Goal: Transaction & Acquisition: Purchase product/service

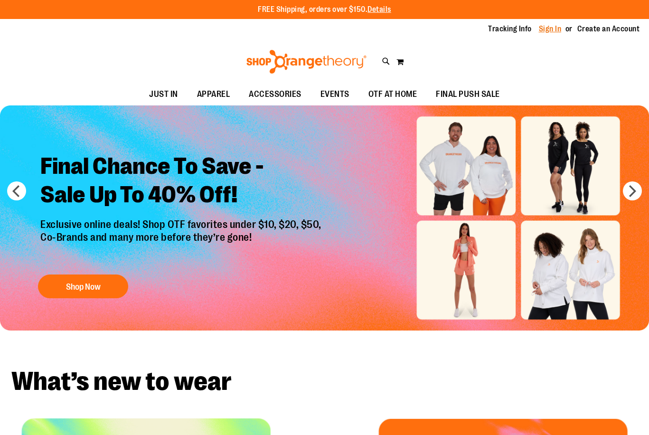
click at [546, 29] on link "Sign In" at bounding box center [550, 29] width 23 height 10
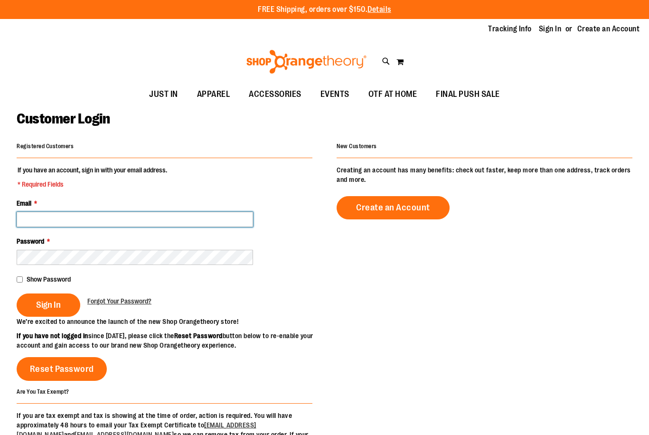
click at [83, 218] on input "Email *" at bounding box center [135, 219] width 236 height 15
type input "**********"
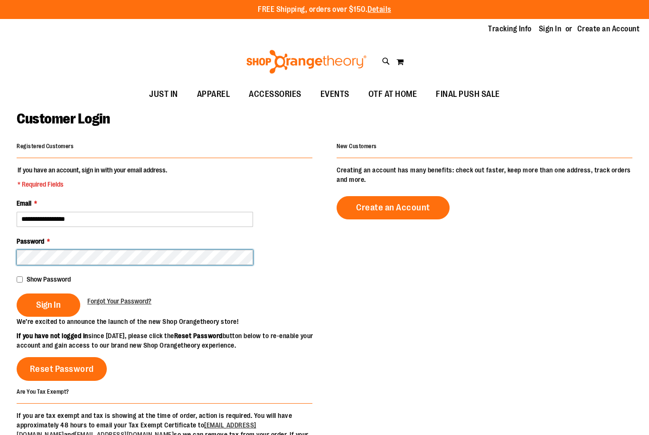
click at [17, 293] on button "Sign In" at bounding box center [49, 304] width 64 height 23
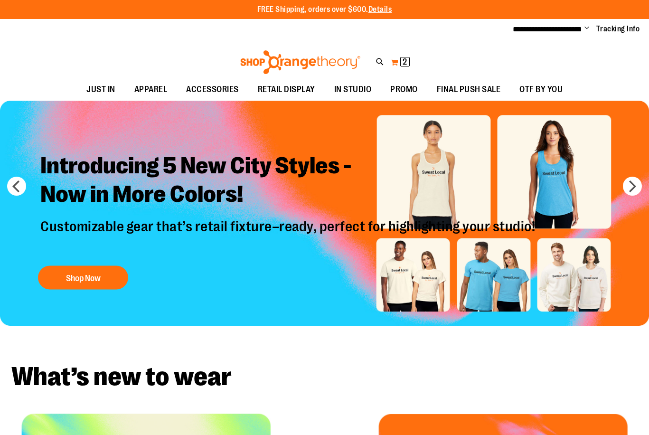
click at [394, 57] on button "My Cart 2 2 items" at bounding box center [400, 62] width 20 height 15
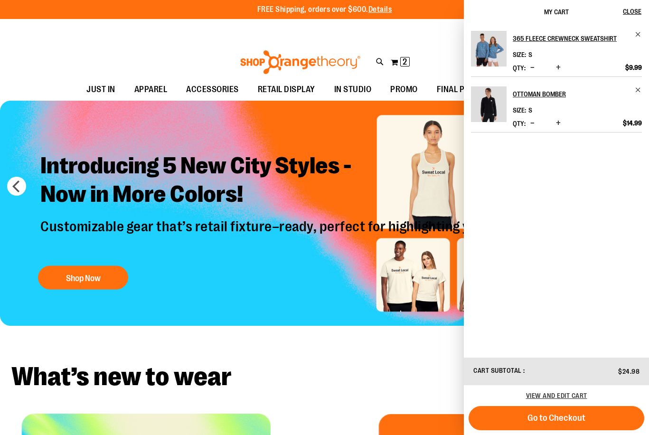
click at [492, 99] on img "Product" at bounding box center [489, 104] width 36 height 36
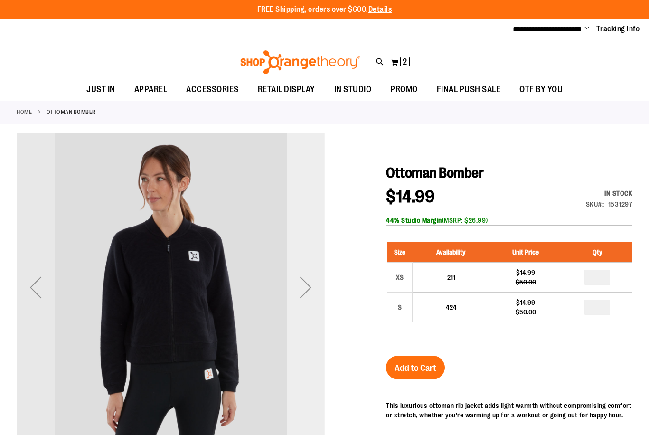
click at [308, 286] on div "Next" at bounding box center [306, 287] width 38 height 38
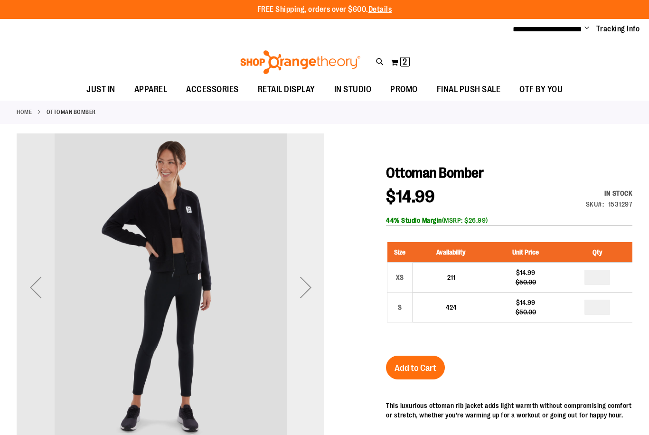
click at [310, 285] on div "Next" at bounding box center [306, 287] width 38 height 38
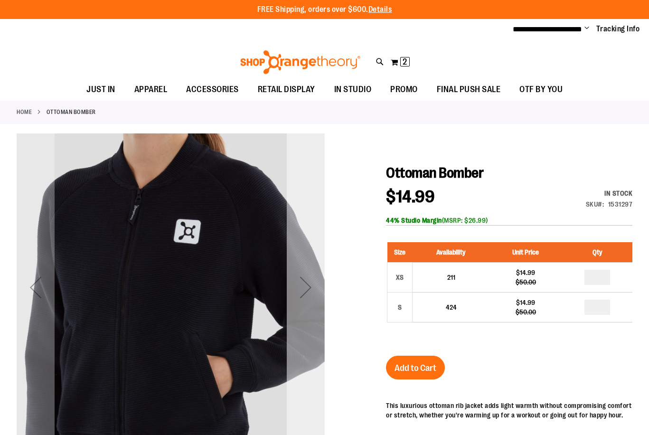
click at [310, 285] on div "Next" at bounding box center [306, 287] width 38 height 38
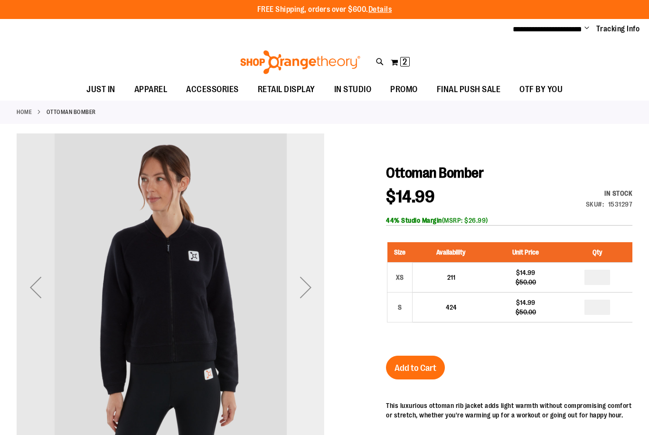
click at [310, 283] on div "Next" at bounding box center [306, 287] width 38 height 38
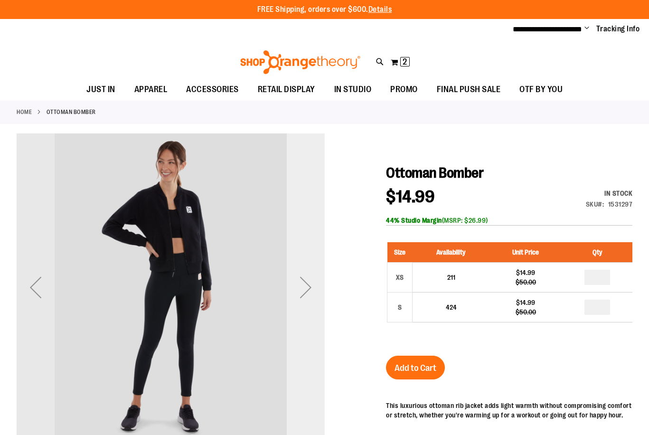
click at [310, 283] on div "Next" at bounding box center [306, 287] width 38 height 38
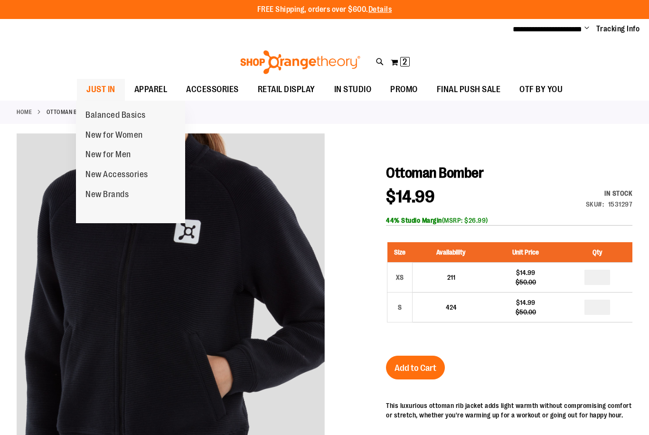
click at [97, 88] on span "JUST IN" at bounding box center [100, 89] width 29 height 21
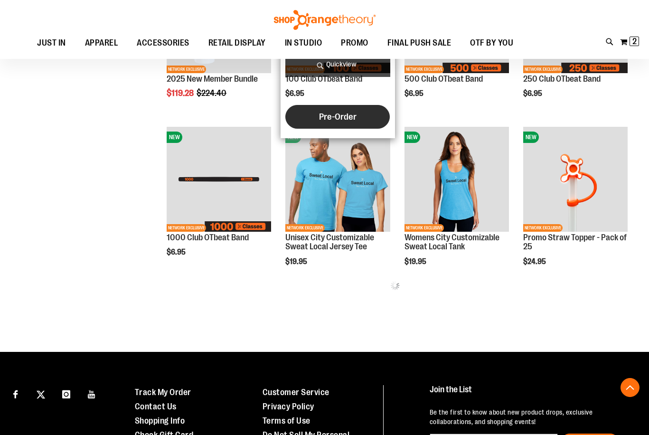
scroll to position [379, 0]
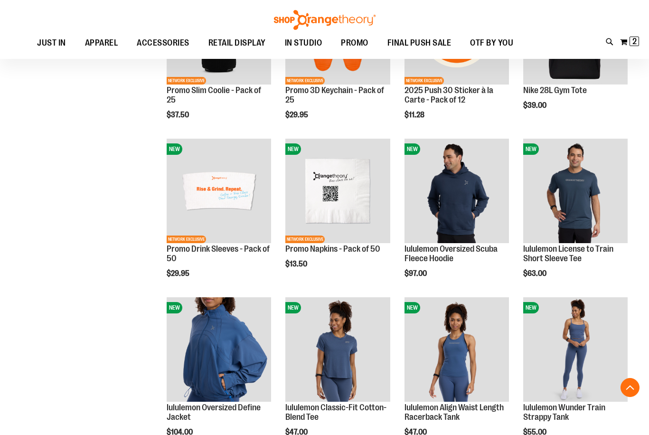
scroll to position [1252, 0]
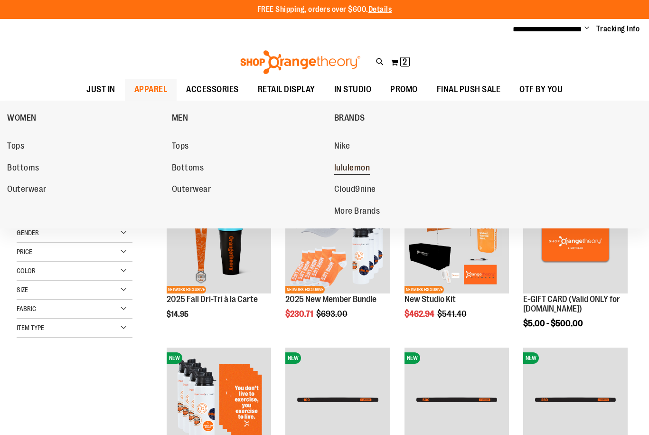
click at [347, 167] on span "lululemon" at bounding box center [352, 169] width 36 height 12
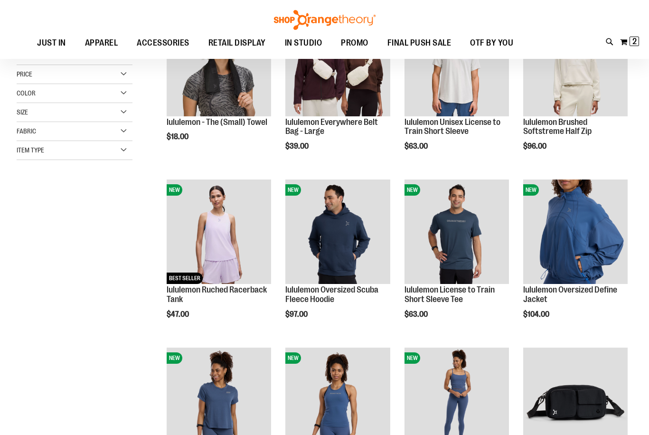
scroll to position [189, 0]
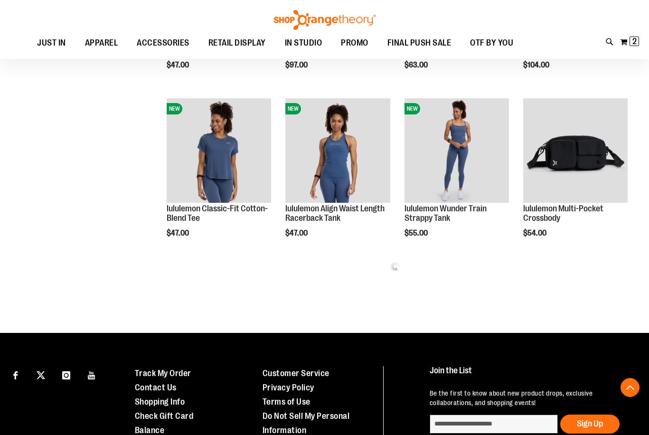
scroll to position [427, 0]
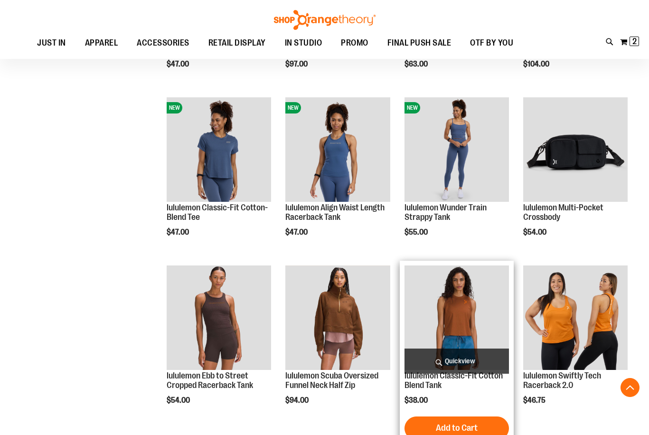
click at [455, 319] on img "product" at bounding box center [456, 317] width 104 height 104
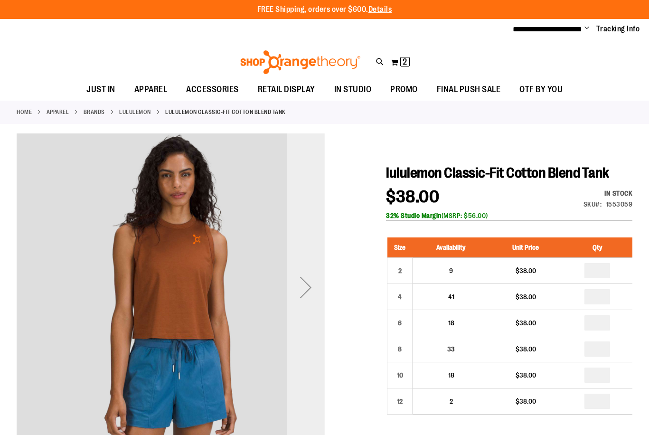
click at [297, 291] on div "Next" at bounding box center [306, 287] width 38 height 38
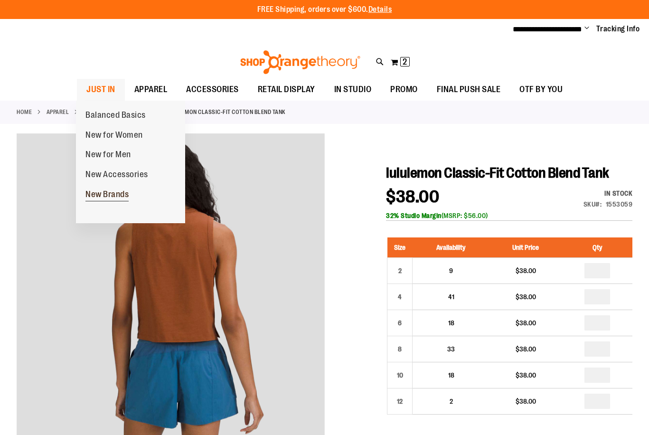
click at [108, 190] on span "New Brands" at bounding box center [106, 195] width 43 height 12
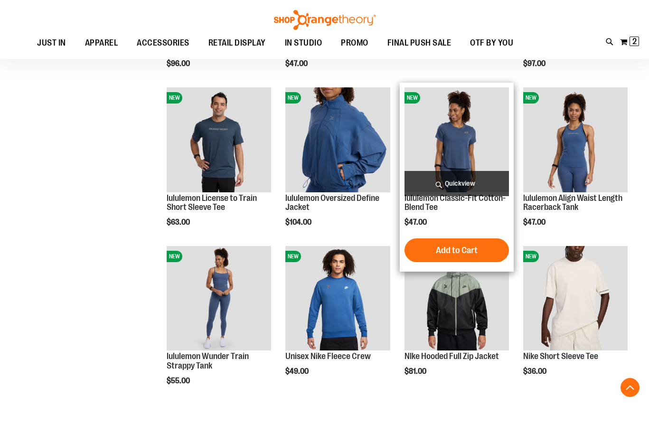
scroll to position [664, 0]
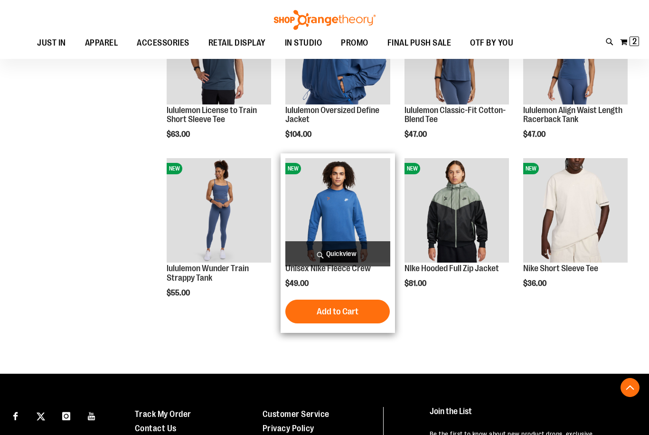
click at [339, 203] on img "product" at bounding box center [337, 210] width 104 height 104
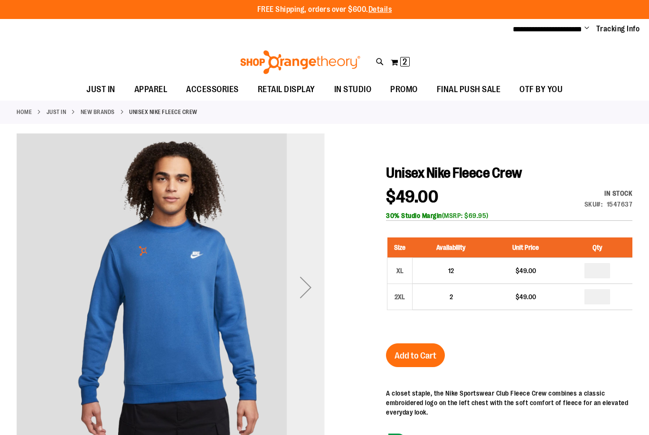
click at [310, 284] on div "Next" at bounding box center [306, 287] width 38 height 38
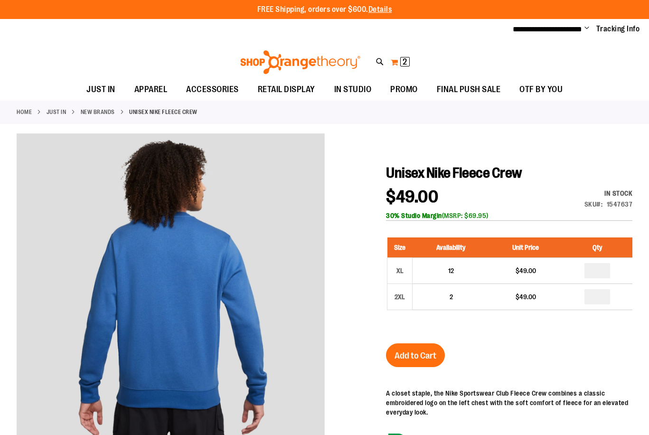
click at [403, 61] on span "2" at bounding box center [405, 61] width 4 height 9
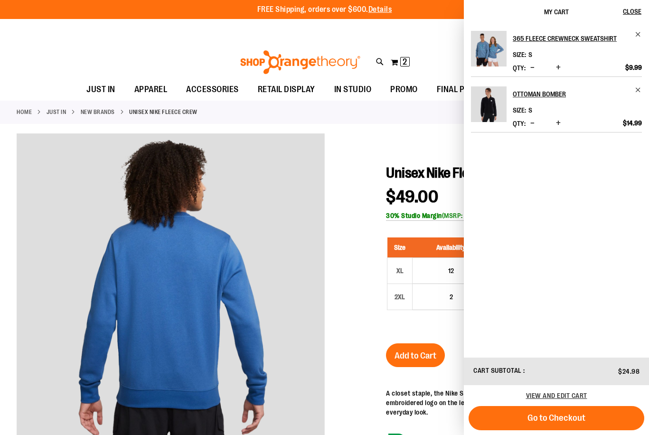
click at [497, 59] on img "Product" at bounding box center [489, 49] width 36 height 36
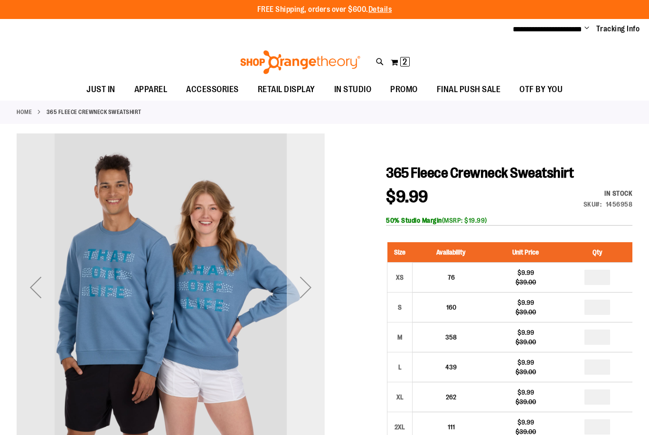
click at [301, 304] on div "Next" at bounding box center [306, 287] width 38 height 38
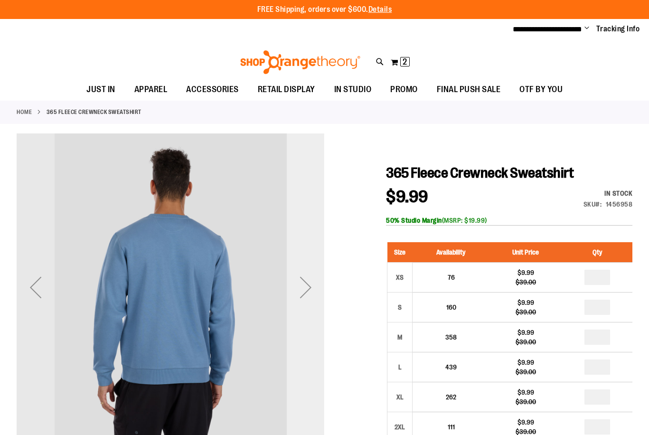
click at [301, 304] on div "Next" at bounding box center [306, 287] width 38 height 38
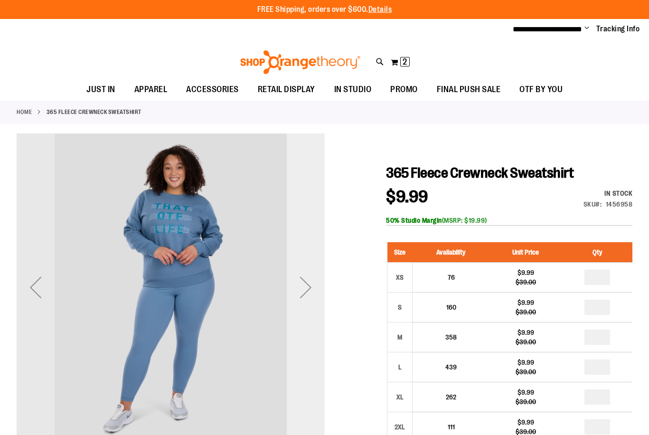
click at [301, 304] on div "Next" at bounding box center [306, 287] width 38 height 38
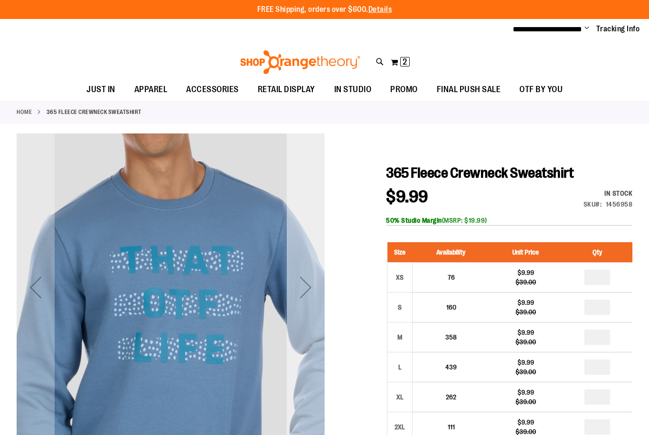
click at [301, 301] on div "Next" at bounding box center [306, 287] width 38 height 38
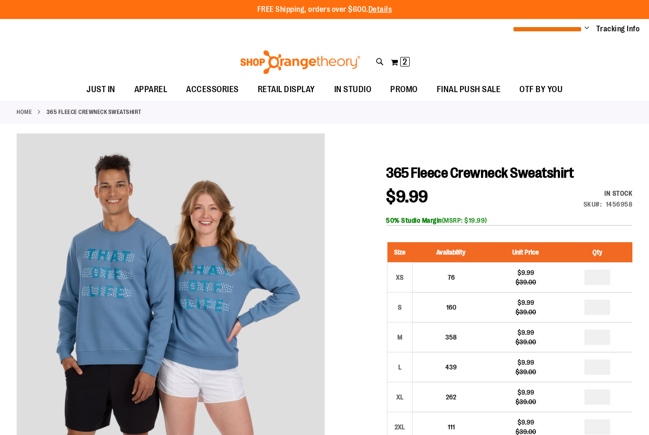
click at [556, 31] on span "**********" at bounding box center [547, 29] width 69 height 7
click at [399, 59] on button "My Cart 2 2 items" at bounding box center [400, 62] width 20 height 15
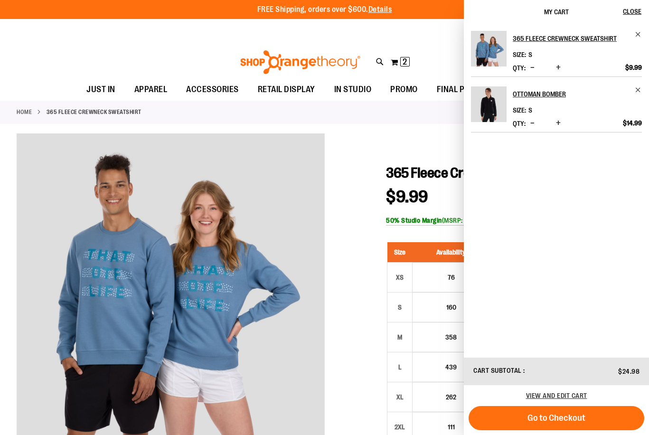
click at [494, 110] on img "Product" at bounding box center [489, 104] width 36 height 36
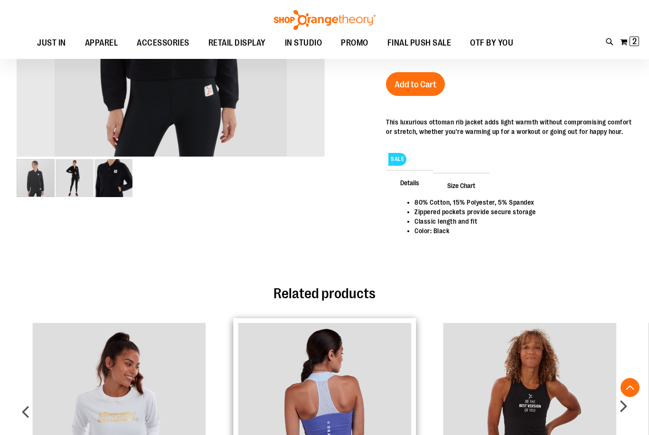
scroll to position [427, 0]
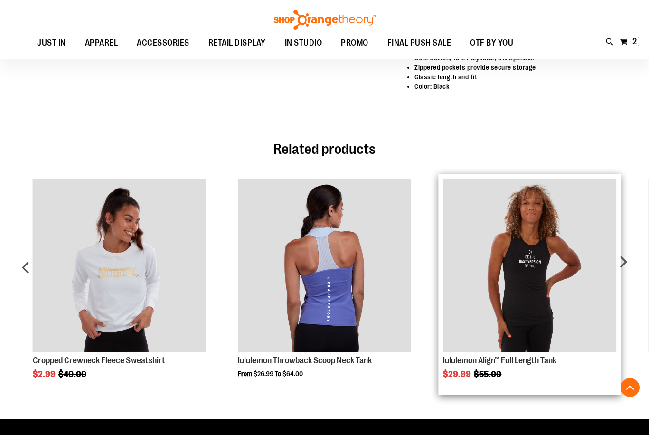
click at [520, 286] on img "Product Page Link" at bounding box center [529, 264] width 173 height 173
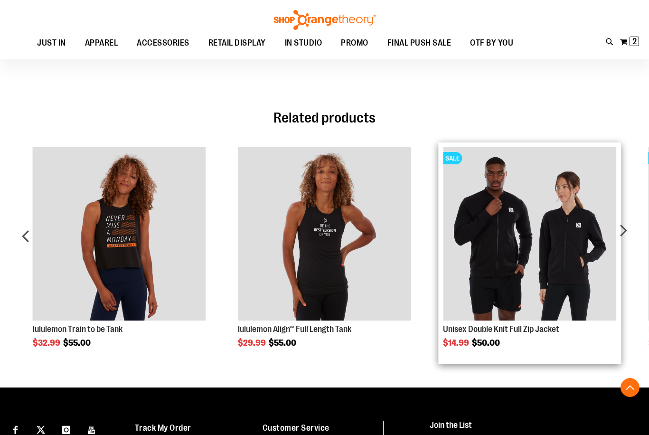
scroll to position [332, 0]
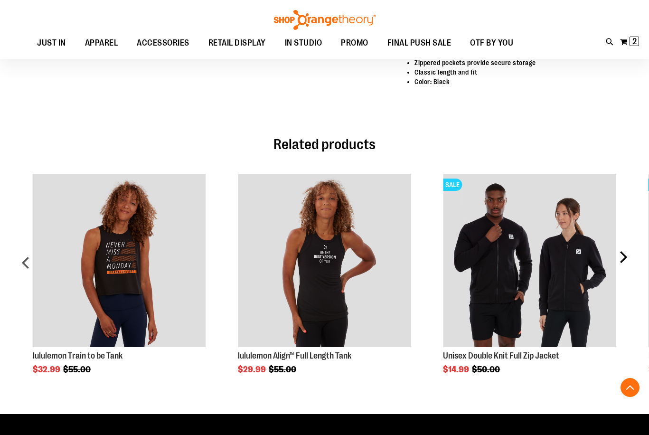
click at [622, 257] on div "next" at bounding box center [622, 267] width 19 height 214
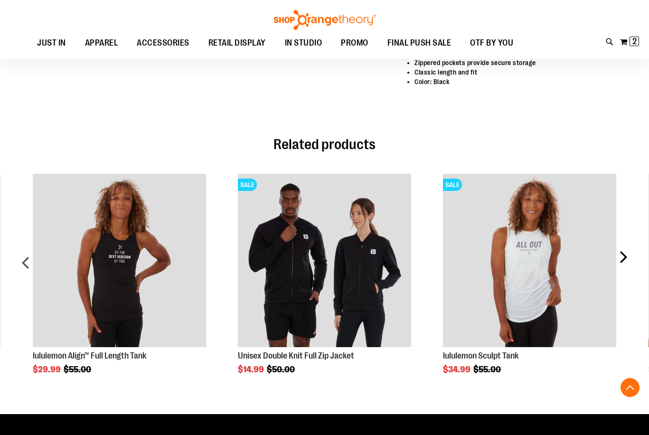
click at [621, 257] on div "next" at bounding box center [622, 267] width 19 height 214
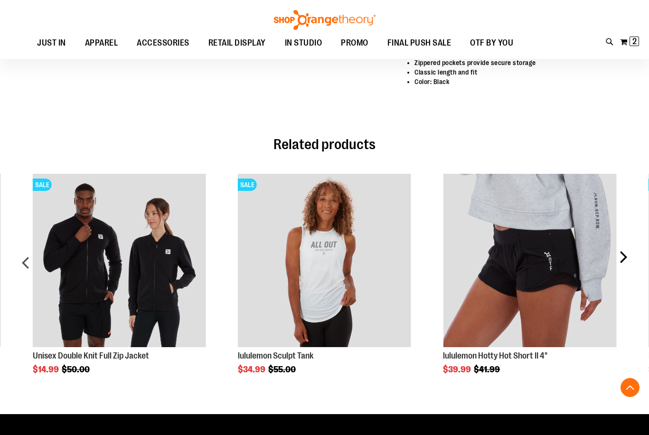
click at [621, 257] on div "next" at bounding box center [622, 267] width 19 height 214
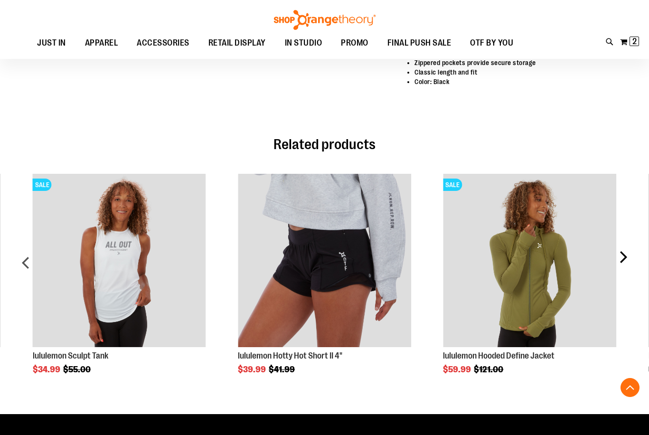
click at [619, 256] on div "next" at bounding box center [622, 267] width 19 height 214
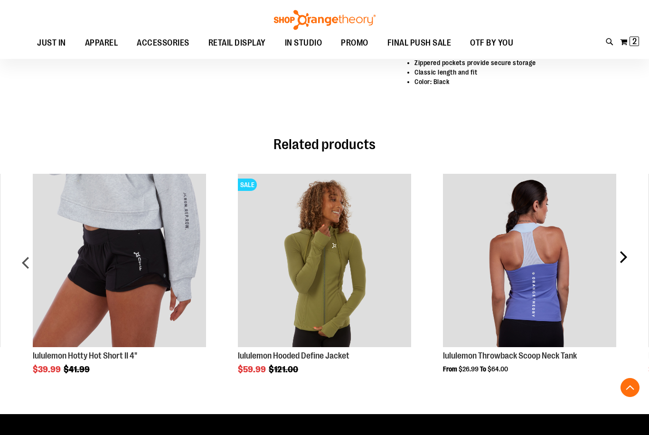
click at [619, 256] on div "next" at bounding box center [622, 267] width 19 height 214
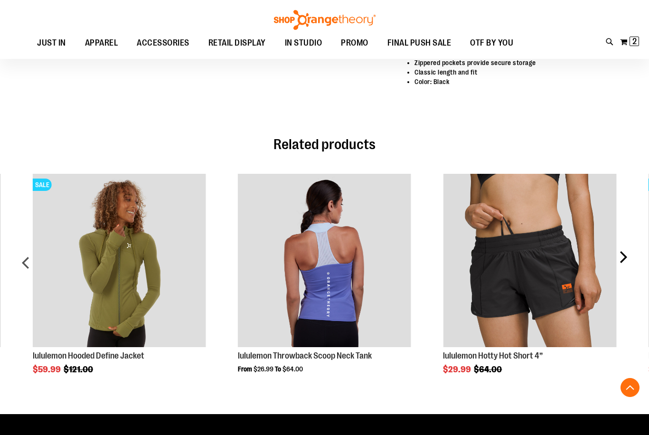
click at [619, 256] on div "next" at bounding box center [622, 267] width 19 height 214
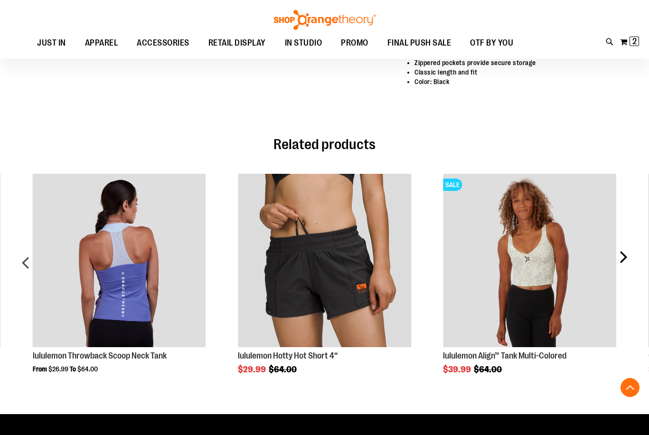
click at [619, 256] on div "next" at bounding box center [622, 267] width 19 height 214
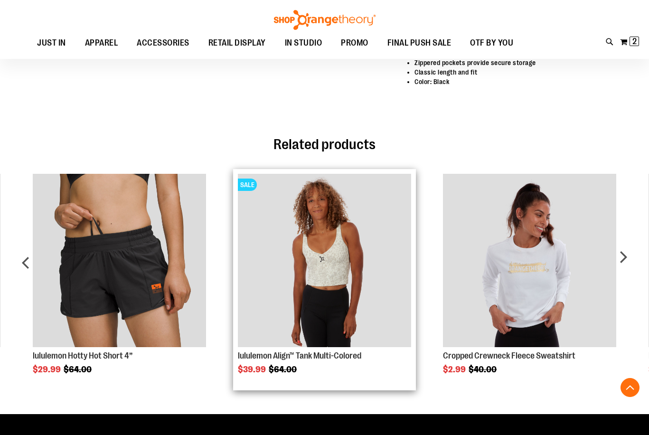
click at [401, 270] on img "Product Page Link" at bounding box center [324, 260] width 173 height 173
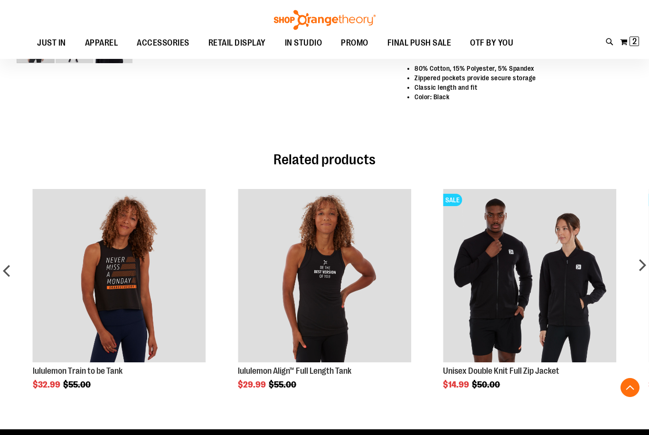
scroll to position [332, 0]
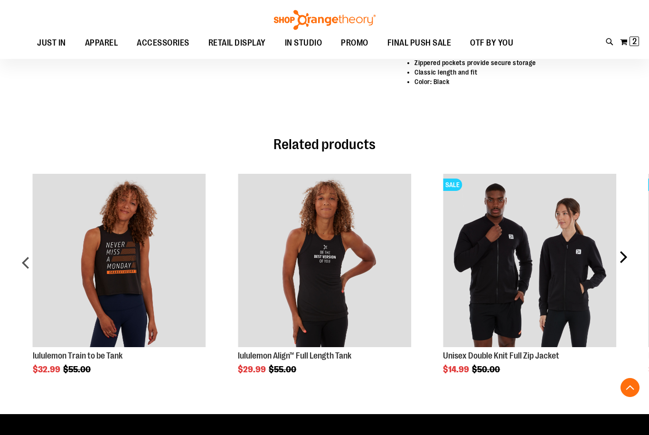
click at [623, 254] on div "next" at bounding box center [622, 267] width 19 height 214
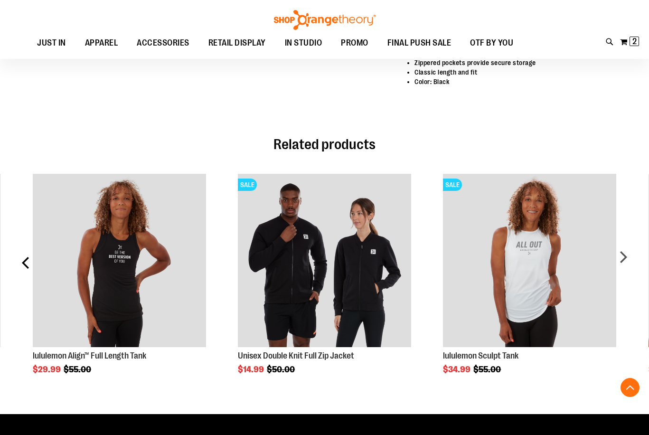
click at [27, 262] on div "prev" at bounding box center [26, 267] width 19 height 214
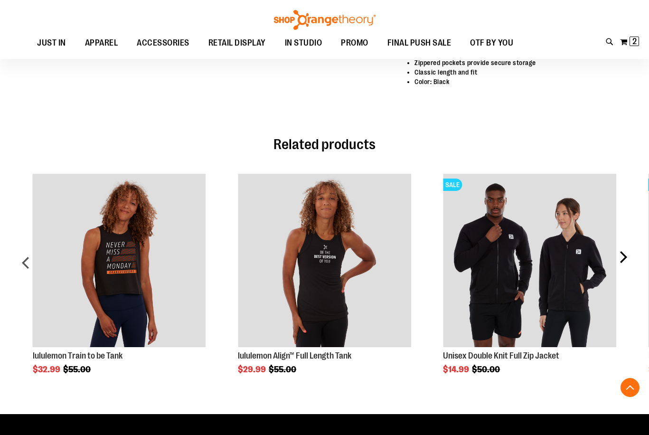
click at [623, 247] on div "next" at bounding box center [622, 267] width 19 height 214
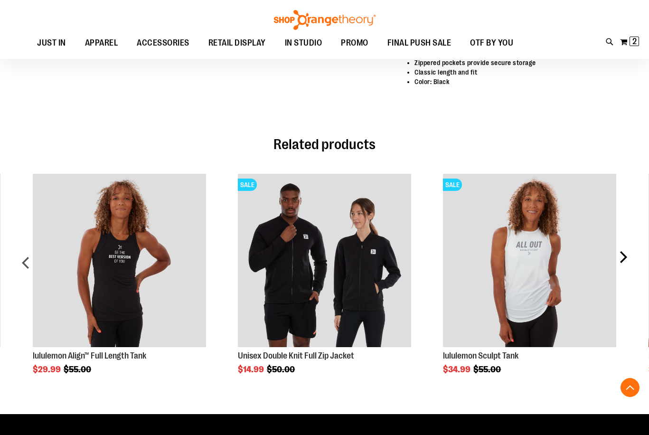
click at [623, 247] on div "next" at bounding box center [622, 267] width 19 height 214
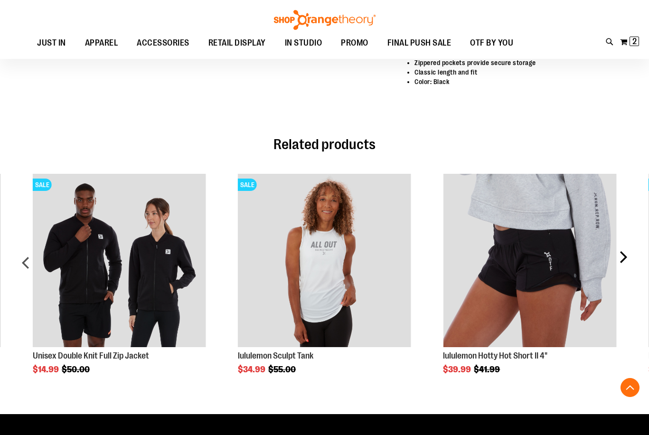
click at [620, 254] on div "next" at bounding box center [622, 267] width 19 height 214
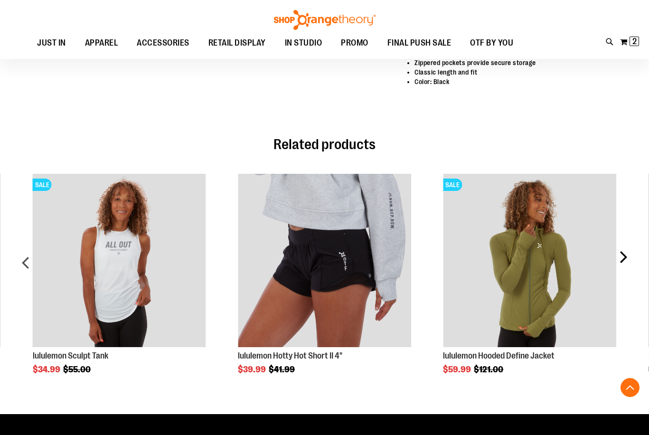
drag, startPoint x: 620, startPoint y: 252, endPoint x: 618, endPoint y: 257, distance: 5.3
click at [618, 257] on div "next" at bounding box center [622, 267] width 19 height 214
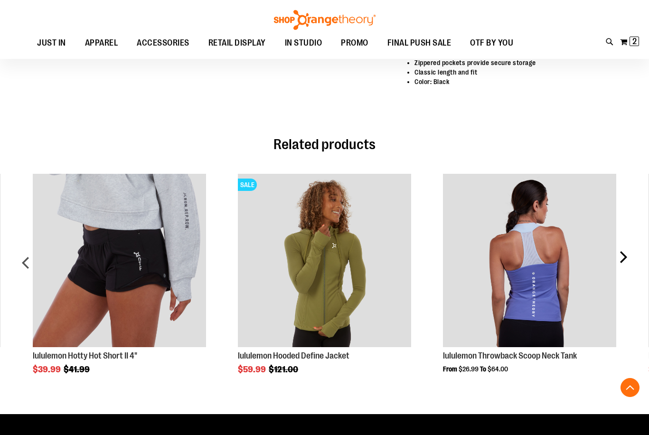
click at [627, 259] on div "next" at bounding box center [622, 267] width 19 height 214
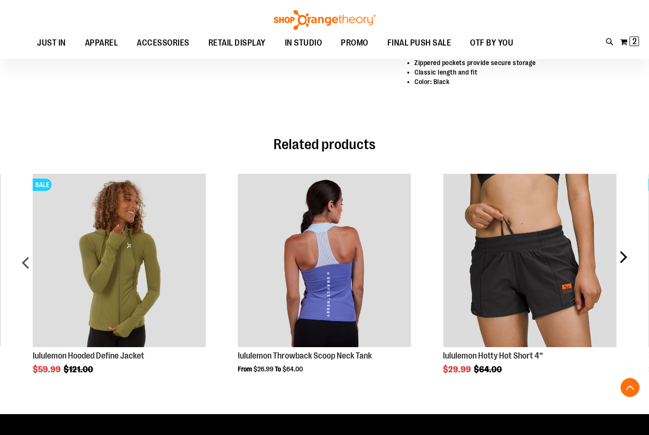
click at [630, 253] on div "next" at bounding box center [622, 267] width 19 height 214
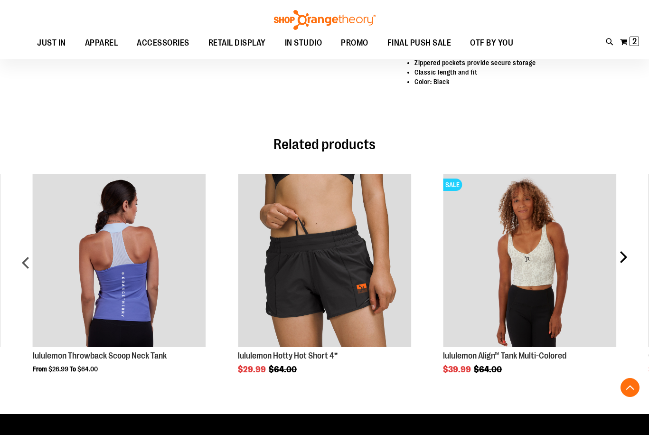
click at [630, 253] on div "next" at bounding box center [622, 267] width 19 height 214
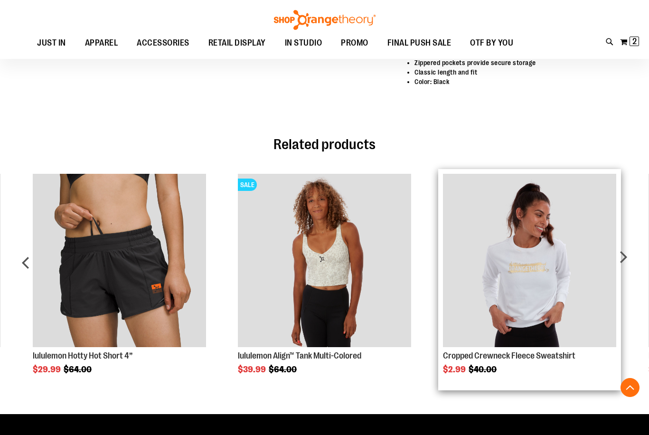
click at [563, 264] on img "Product Page Link" at bounding box center [529, 260] width 173 height 173
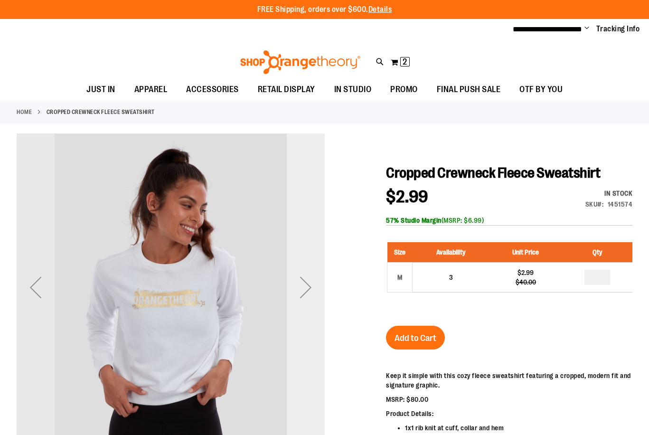
click at [299, 287] on div "Next" at bounding box center [306, 287] width 38 height 38
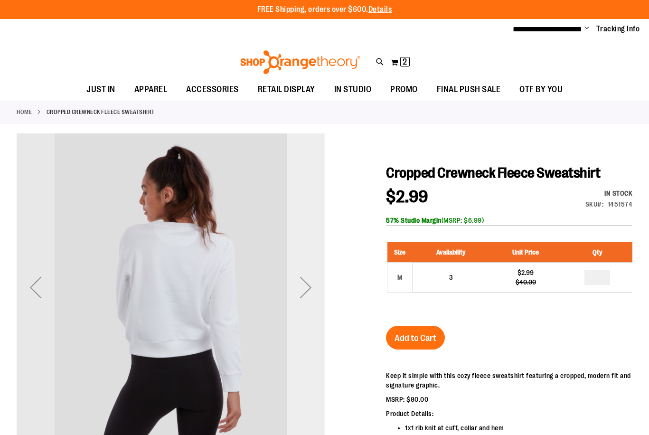
click at [299, 287] on div "Next" at bounding box center [306, 287] width 38 height 38
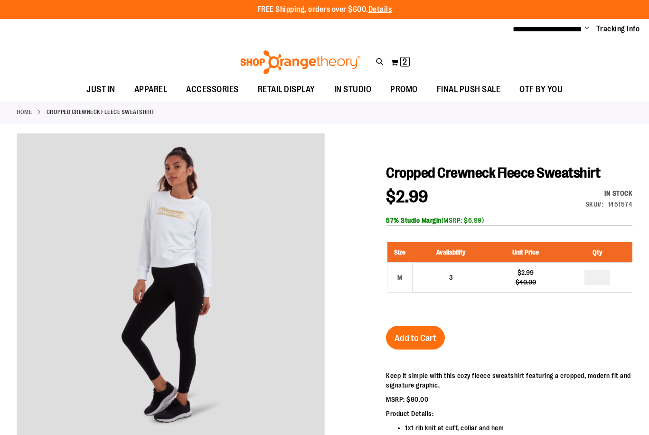
click at [414, 333] on span "Add to Cart" at bounding box center [415, 338] width 42 height 10
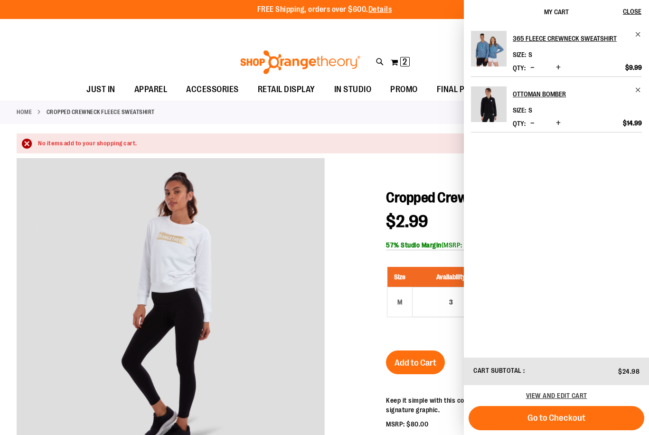
click at [371, 188] on div at bounding box center [325, 344] width 616 height 373
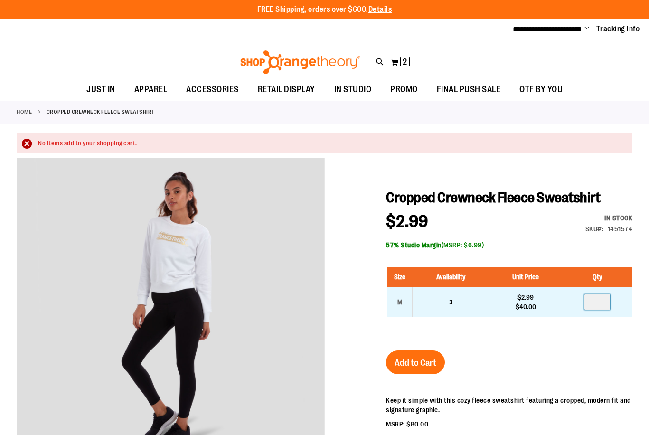
drag, startPoint x: 593, startPoint y: 302, endPoint x: 580, endPoint y: 301, distance: 13.8
click at [581, 302] on td at bounding box center [597, 302] width 70 height 30
type input "*"
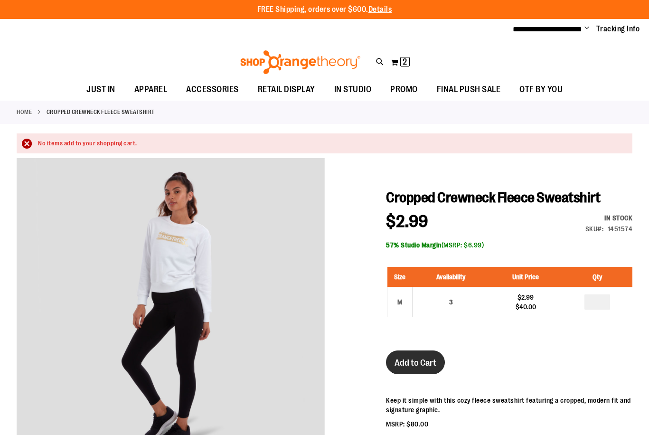
click at [408, 365] on span "Add to Cart" at bounding box center [415, 362] width 42 height 10
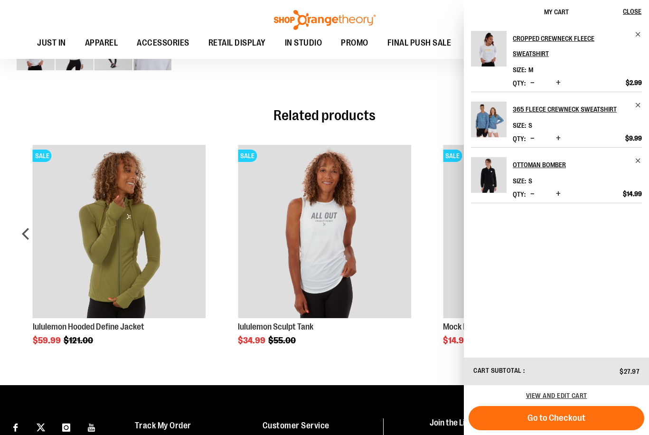
scroll to position [429, 0]
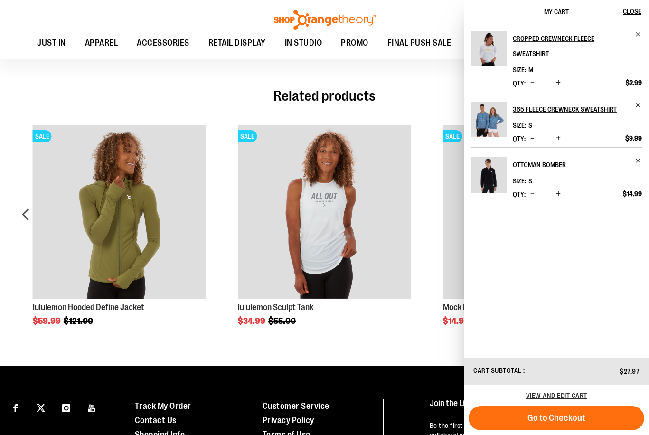
click at [411, 355] on div "Cropped Crewneck Fleece Sweatshirt $2.99 Regular Price $40.00 In stock Only %1 …" at bounding box center [325, 32] width 616 height 657
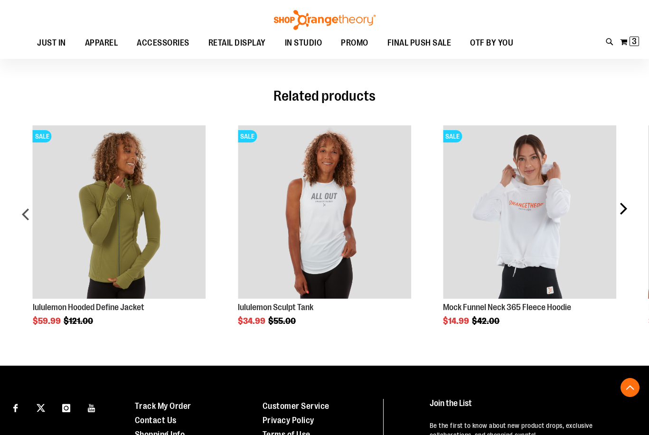
click at [631, 212] on div "next" at bounding box center [622, 218] width 19 height 214
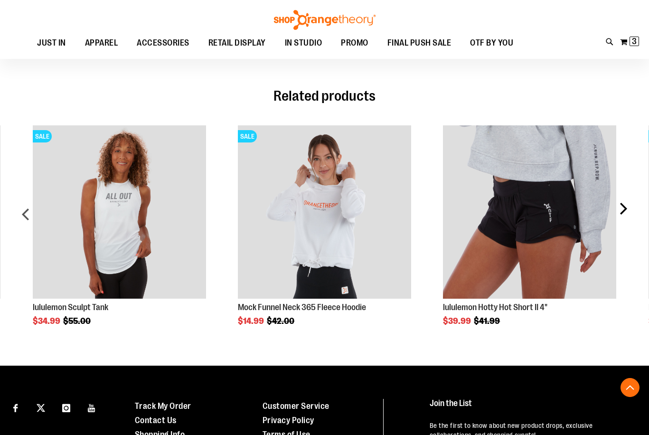
click at [630, 212] on div "next" at bounding box center [622, 218] width 19 height 214
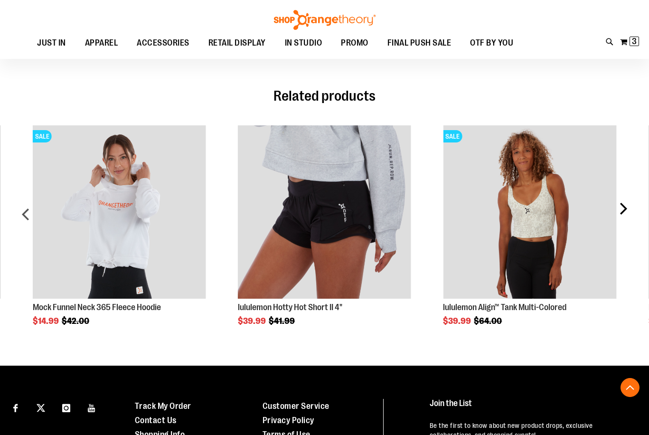
click at [630, 212] on div "next" at bounding box center [622, 218] width 19 height 214
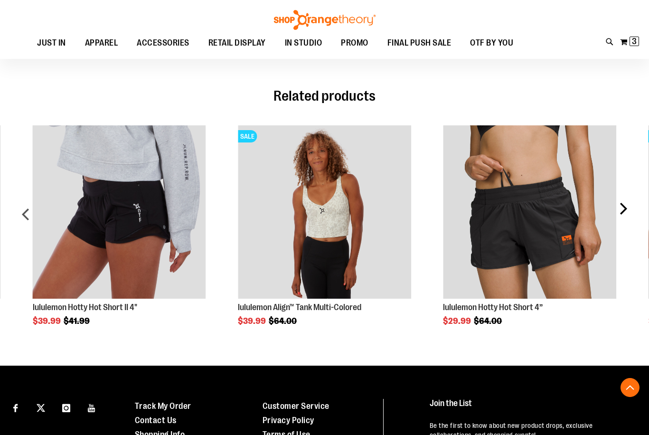
click at [630, 212] on div "next" at bounding box center [622, 218] width 19 height 214
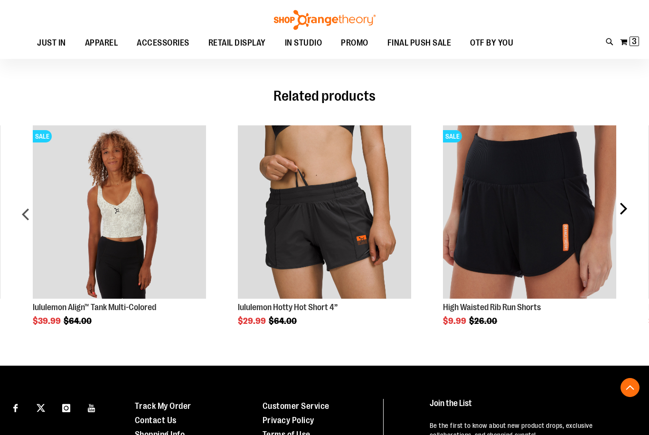
click at [630, 212] on div "next" at bounding box center [622, 218] width 19 height 214
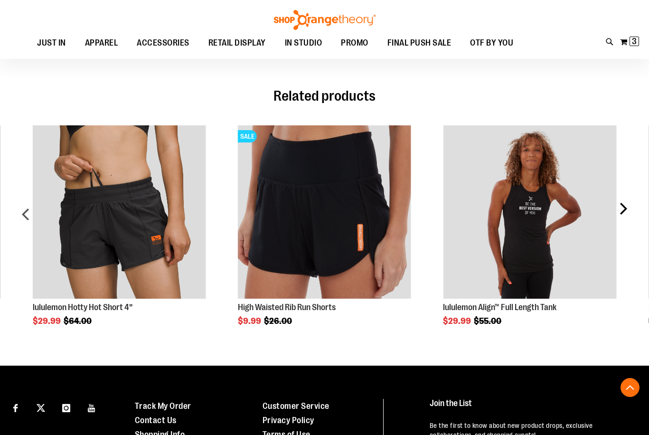
click at [629, 212] on div "next" at bounding box center [622, 218] width 19 height 214
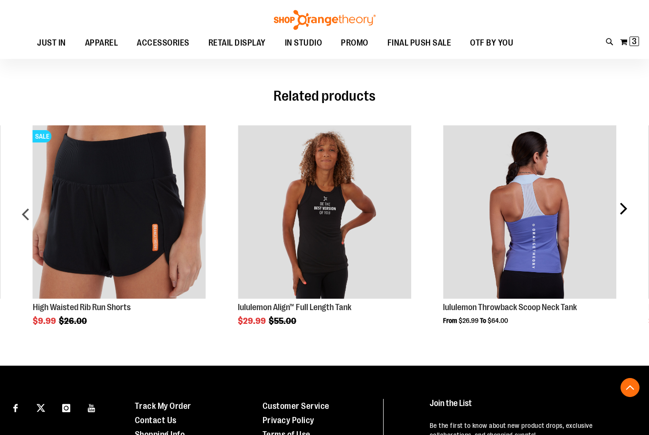
click at [629, 212] on div "next" at bounding box center [622, 218] width 19 height 214
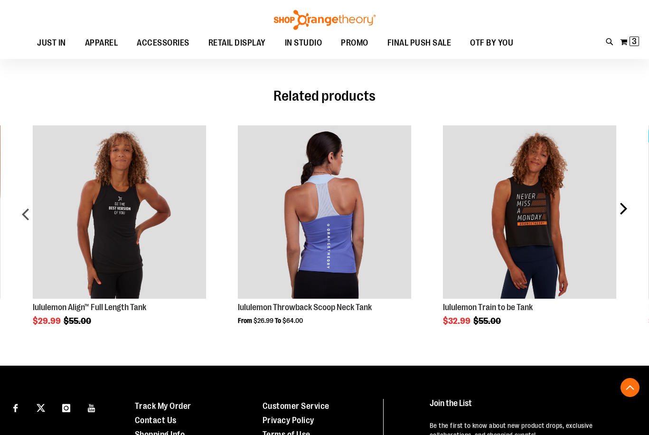
click at [629, 212] on div "next" at bounding box center [622, 218] width 19 height 214
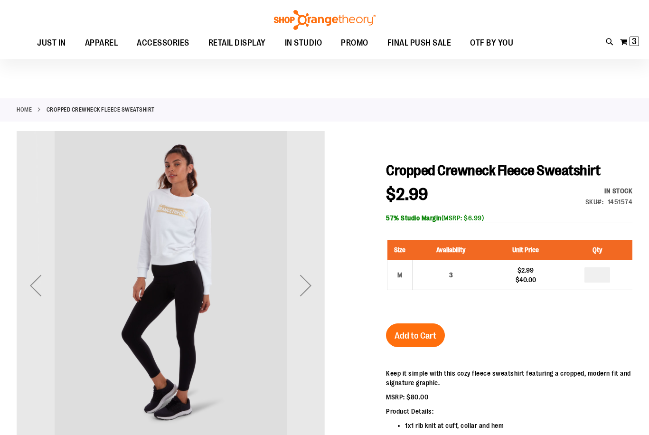
scroll to position [0, 0]
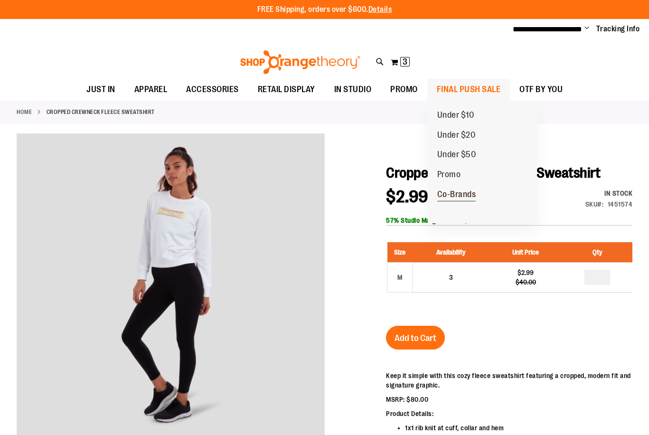
click at [452, 194] on span "Co-Brands" at bounding box center [456, 195] width 39 height 12
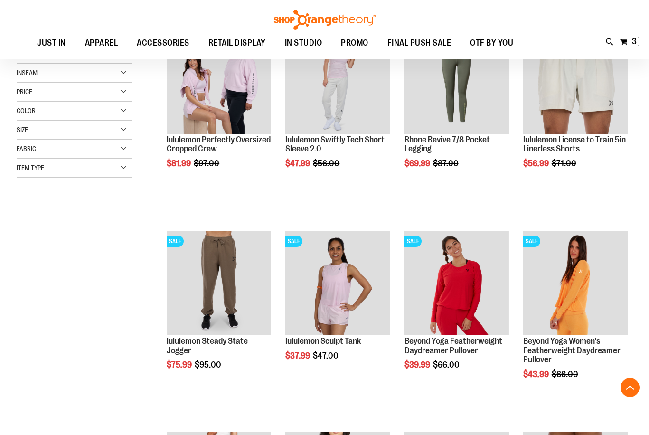
scroll to position [189, 0]
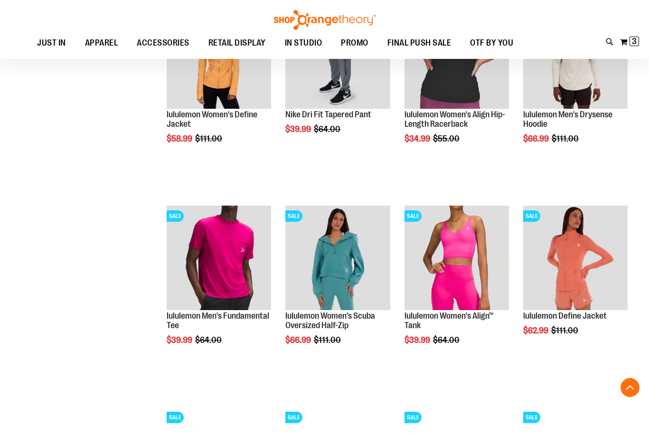
scroll to position [807, 0]
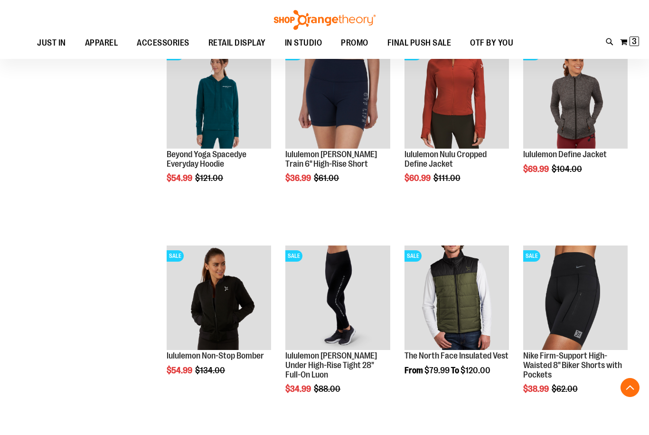
scroll to position [1376, 0]
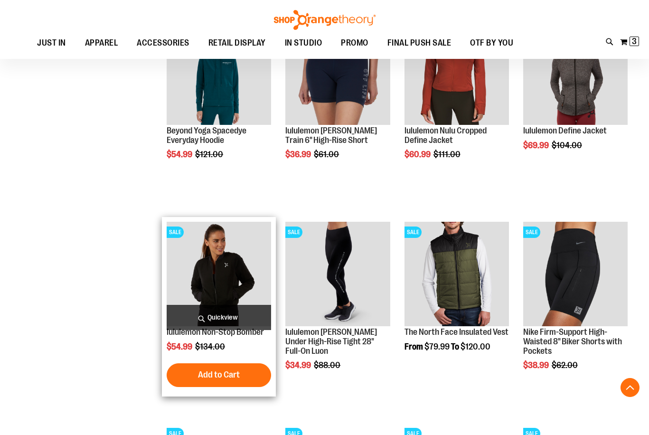
click at [220, 265] on img "product" at bounding box center [219, 274] width 104 height 104
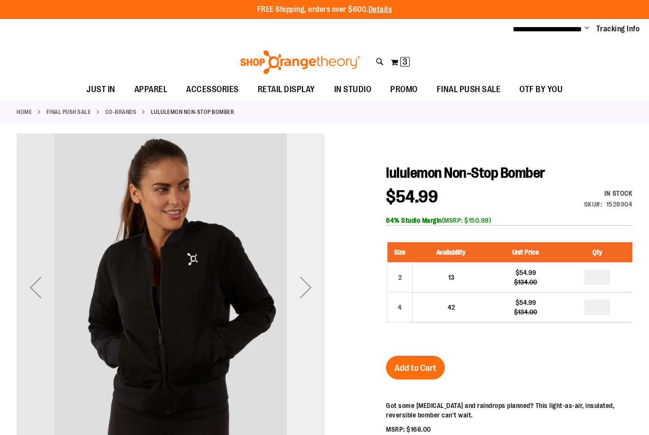
click at [313, 293] on div "Next" at bounding box center [306, 287] width 38 height 38
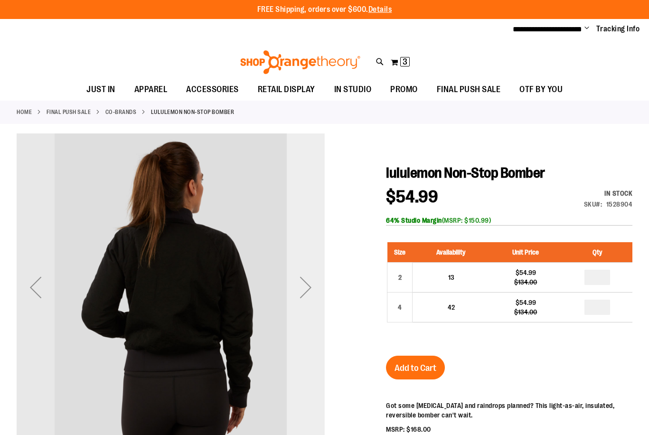
click at [313, 293] on div "Next" at bounding box center [306, 287] width 38 height 38
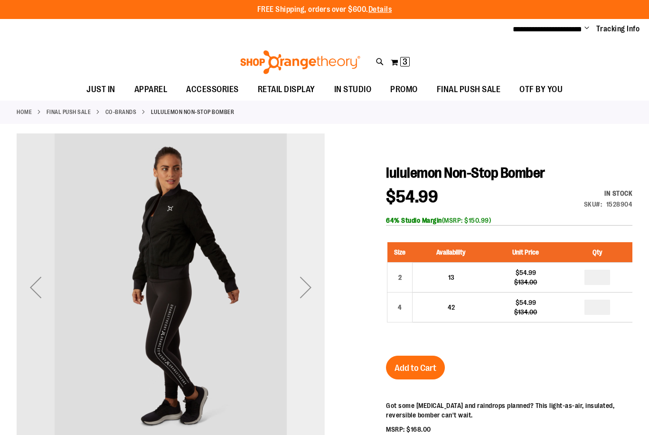
click at [313, 293] on div "Next" at bounding box center [306, 287] width 38 height 38
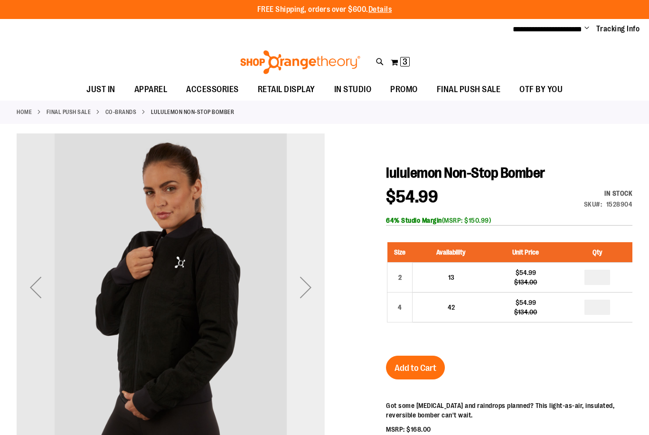
click at [313, 293] on div "Next" at bounding box center [306, 287] width 38 height 38
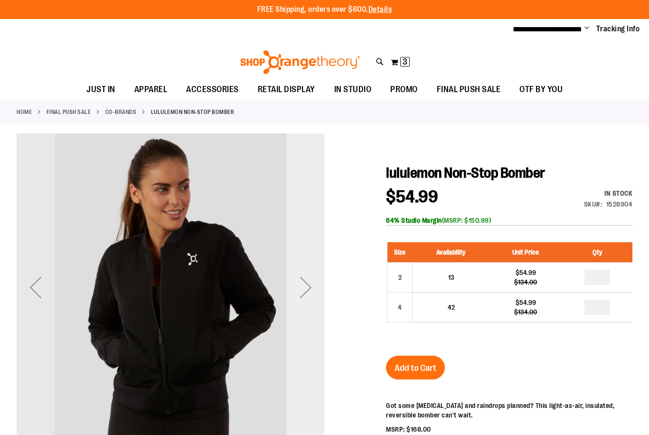
click at [313, 293] on div "Next" at bounding box center [306, 287] width 38 height 38
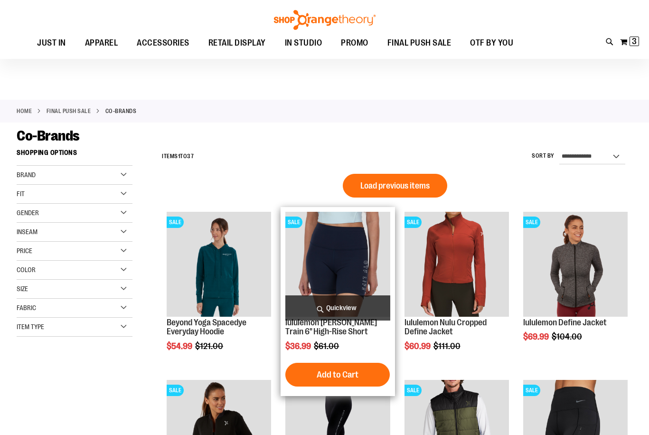
scroll to position [237, 0]
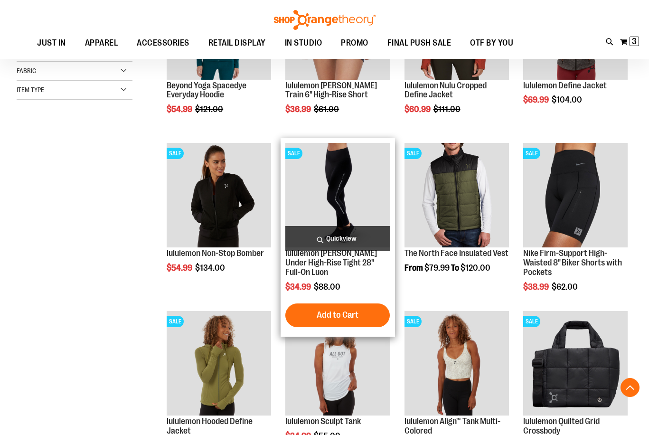
click at [367, 202] on img "product" at bounding box center [337, 195] width 104 height 104
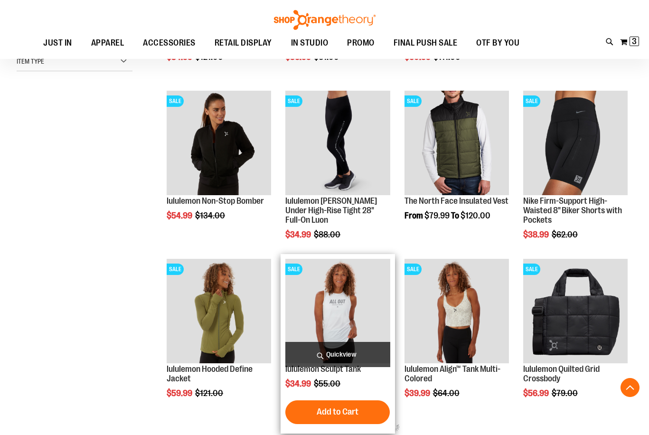
scroll to position [166, 0]
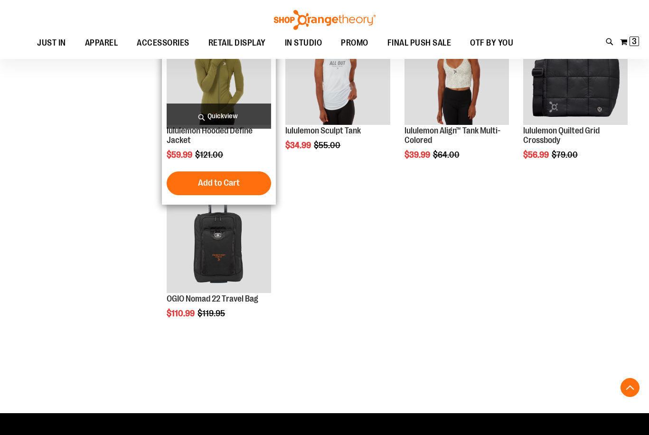
scroll to position [451, 0]
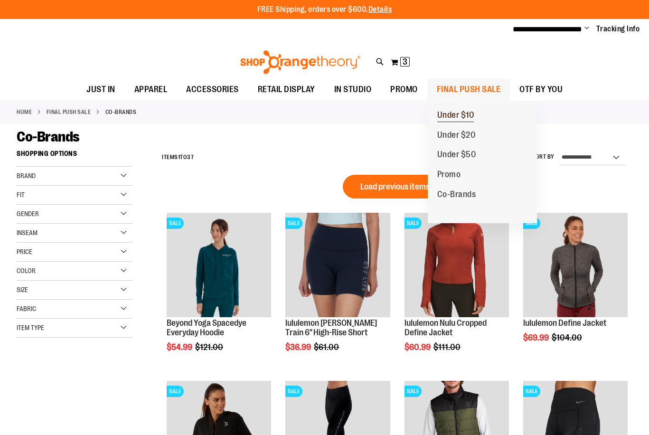
click at [458, 117] on span "Under $10" at bounding box center [455, 116] width 37 height 12
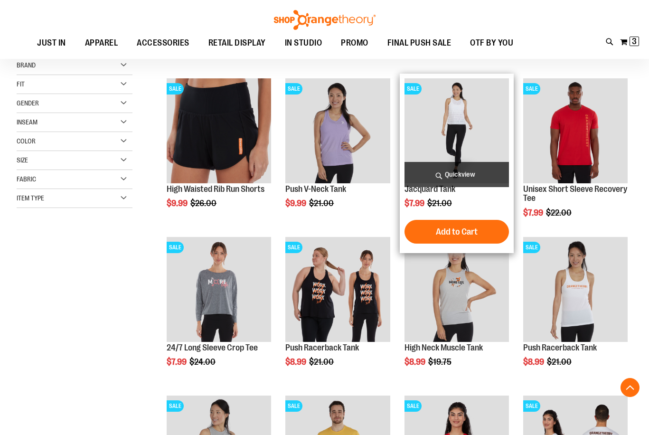
scroll to position [189, 0]
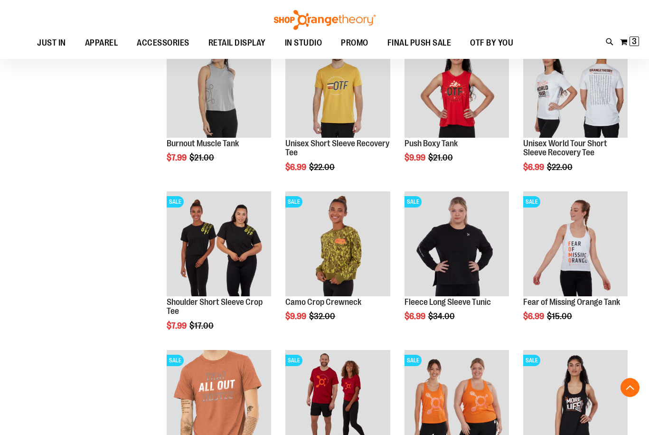
scroll to position [522, 0]
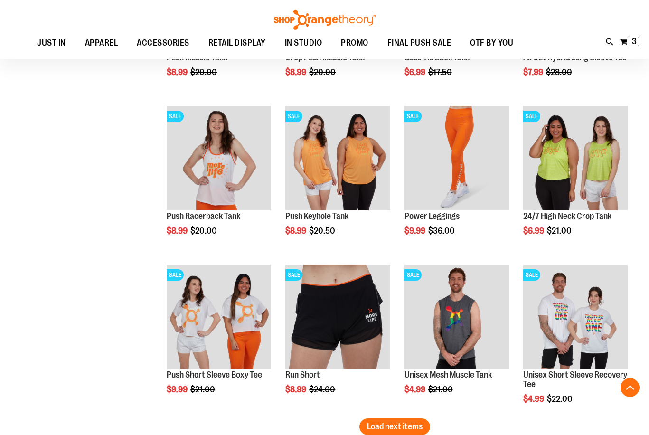
scroll to position [1300, 0]
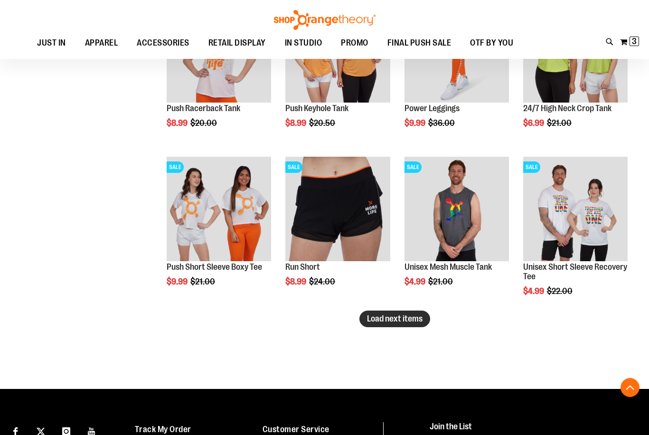
click at [401, 321] on span "Load next items" at bounding box center [395, 318] width 56 height 9
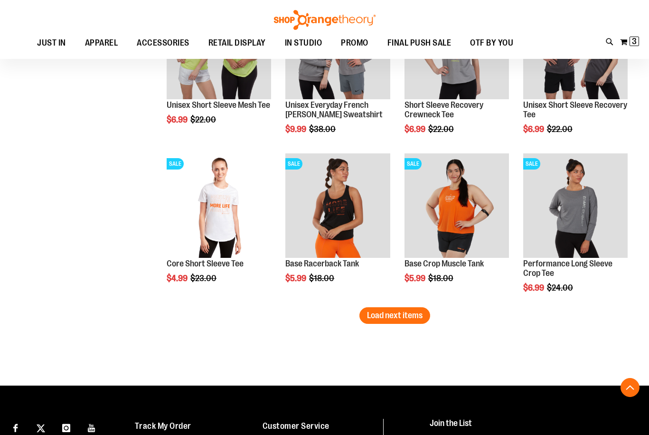
scroll to position [1822, 0]
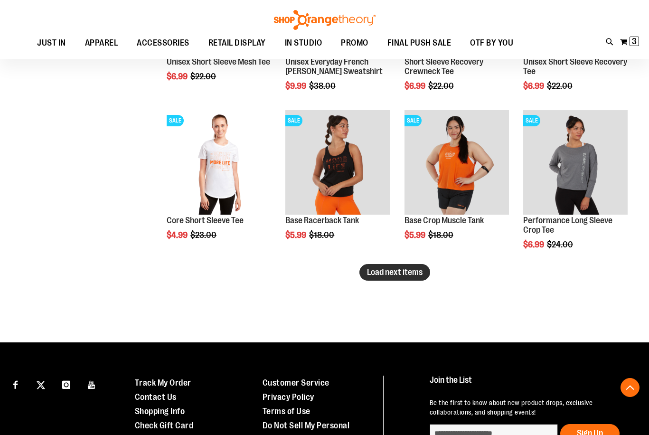
click at [415, 270] on span "Load next items" at bounding box center [395, 271] width 56 height 9
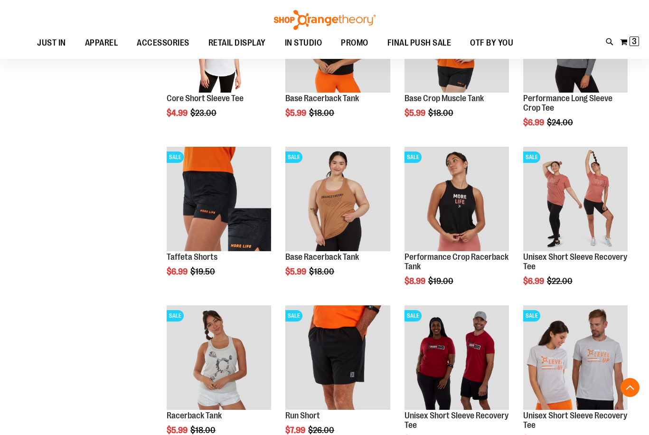
scroll to position [1964, 0]
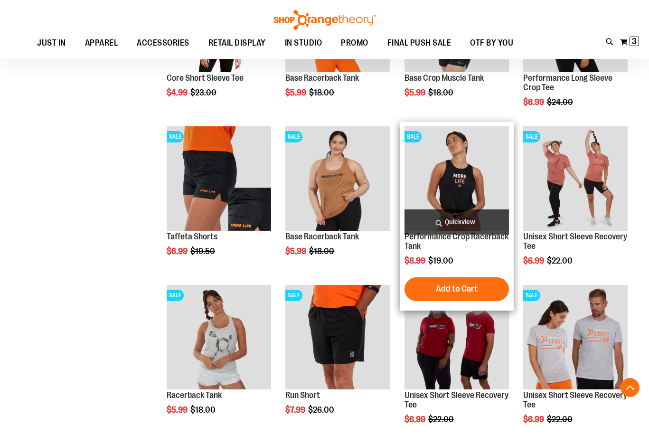
click at [446, 182] on img "product" at bounding box center [456, 178] width 104 height 104
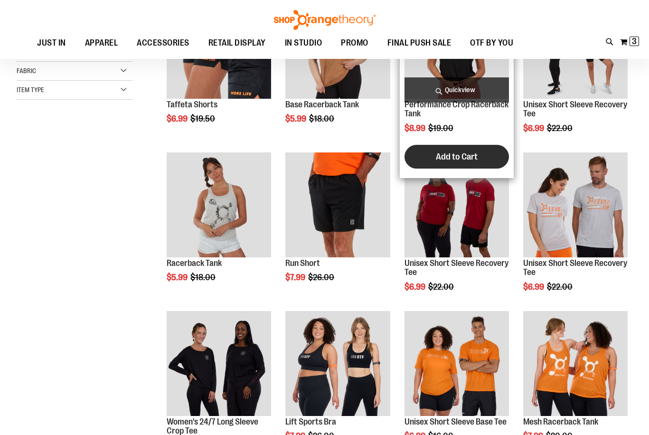
scroll to position [237, 0]
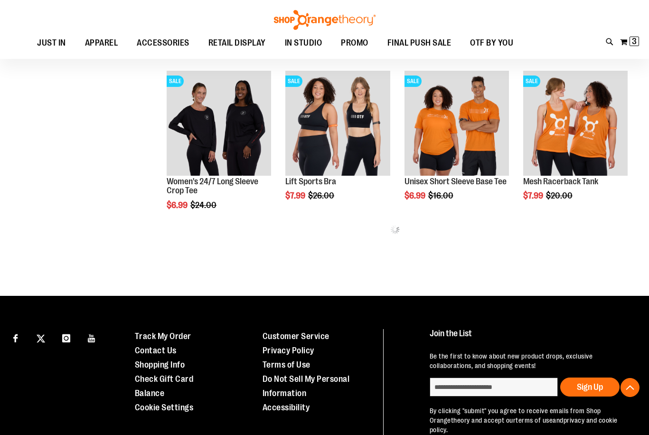
scroll to position [380, 0]
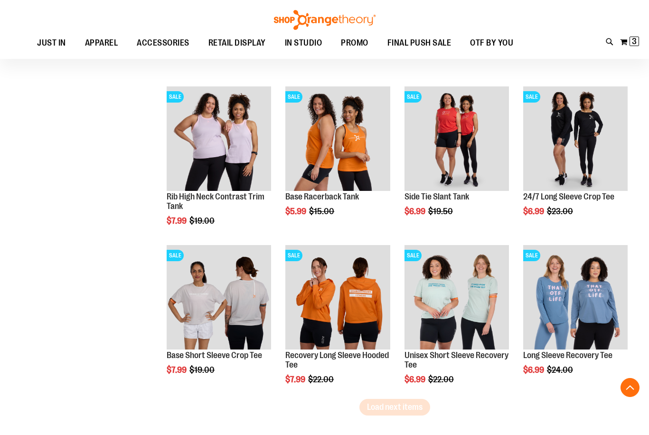
scroll to position [1139, 0]
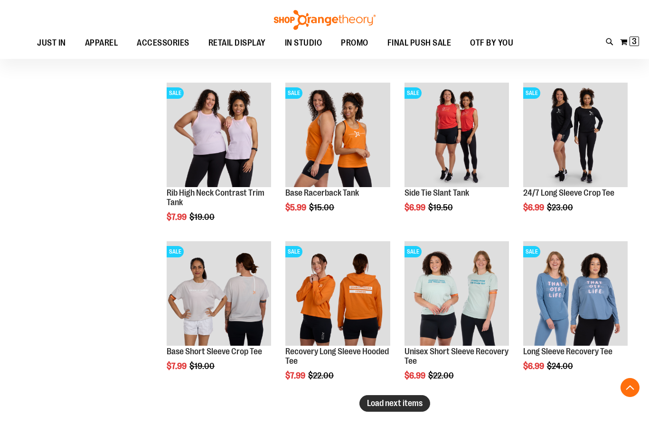
click at [416, 406] on span "Load next items" at bounding box center [395, 402] width 56 height 9
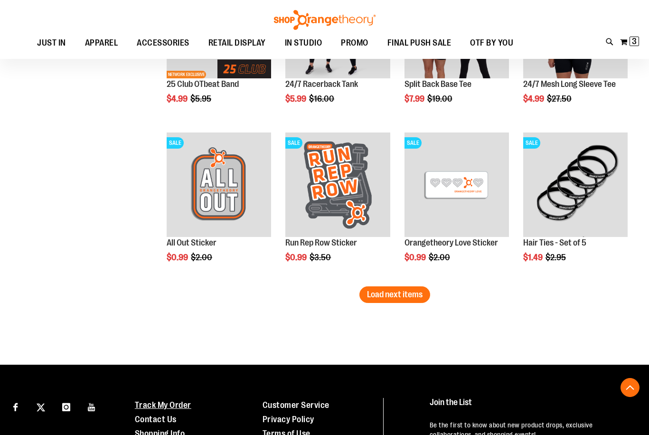
scroll to position [1756, 0]
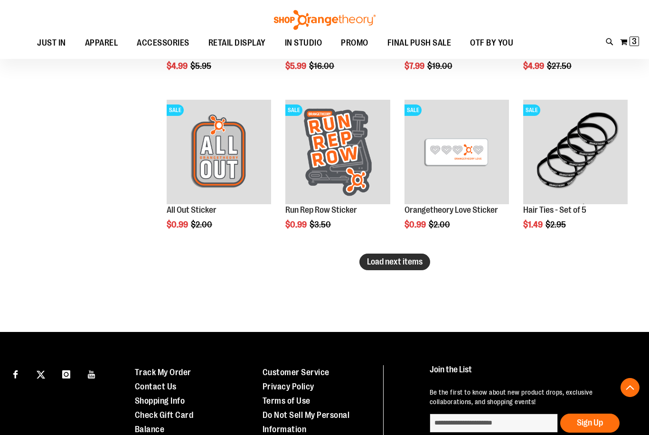
click at [402, 261] on span "Load next items" at bounding box center [395, 261] width 56 height 9
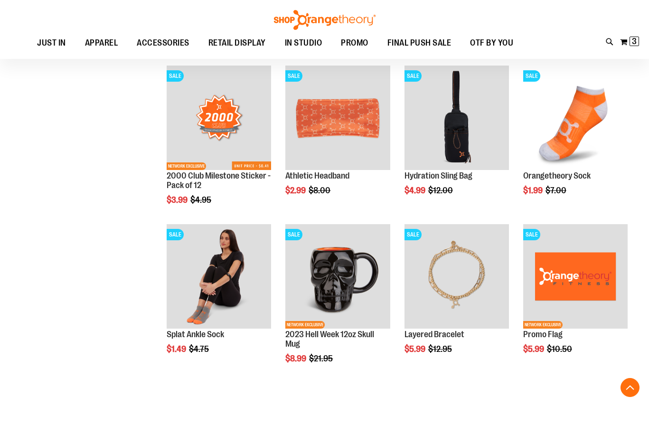
scroll to position [2136, 0]
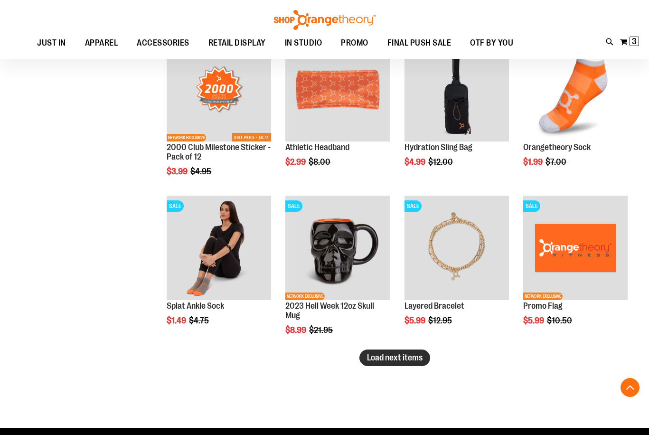
click at [408, 358] on span "Load next items" at bounding box center [395, 357] width 56 height 9
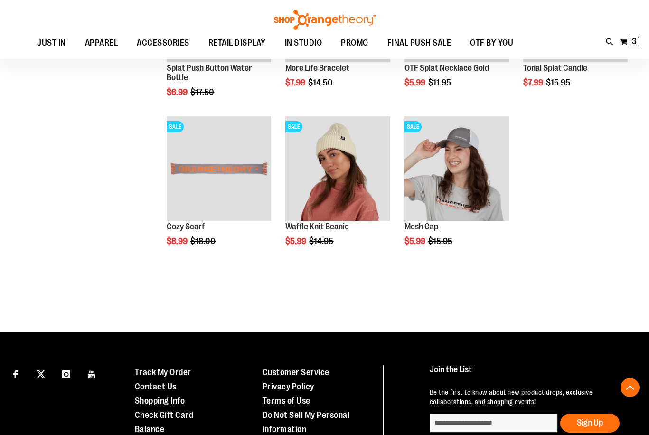
scroll to position [2698, 0]
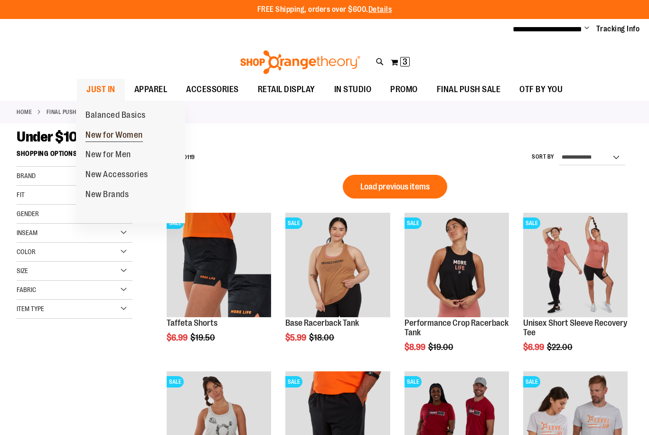
click at [95, 132] on span "New for Women" at bounding box center [113, 136] width 57 height 12
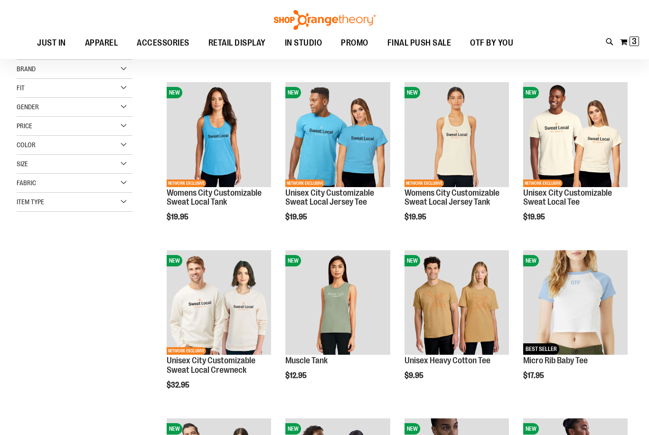
scroll to position [142, 0]
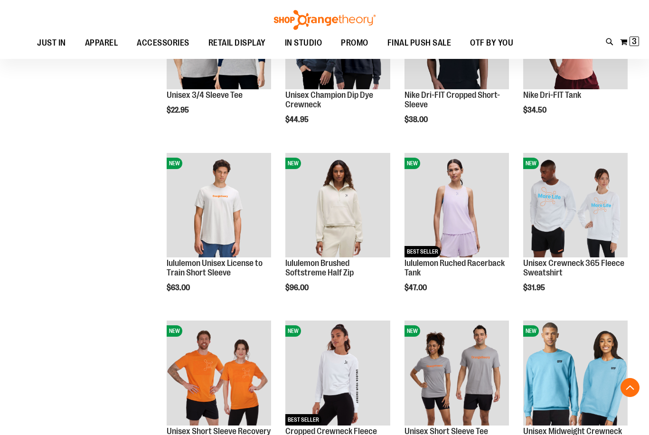
scroll to position [664, 0]
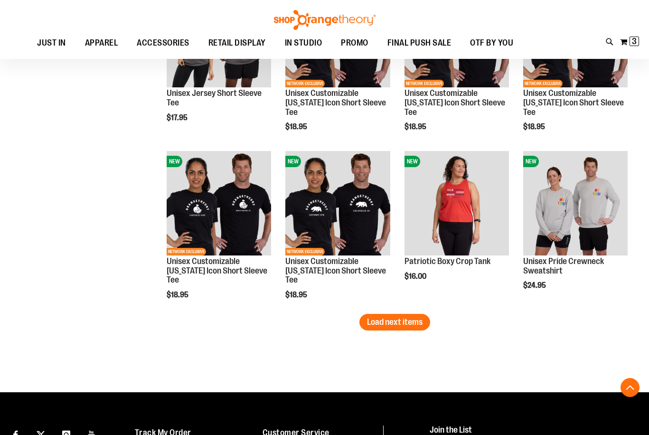
scroll to position [1376, 0]
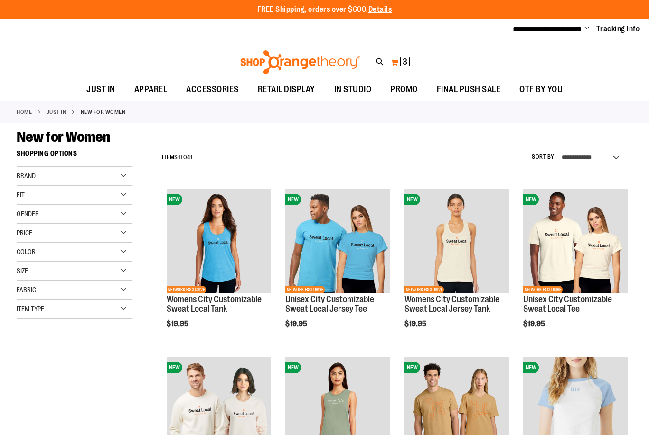
click at [404, 64] on span "3" at bounding box center [405, 61] width 5 height 9
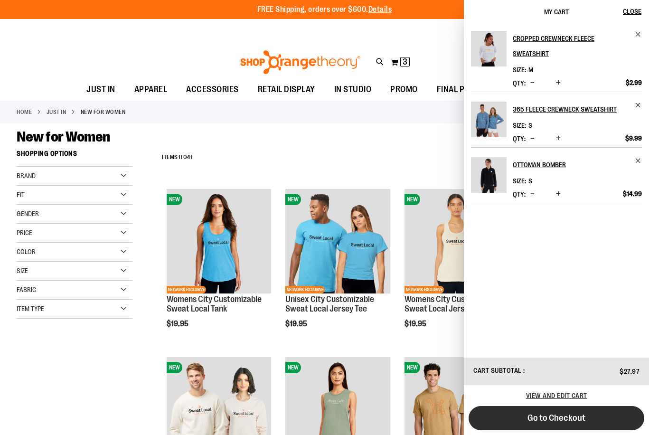
click at [563, 414] on span "Go to Checkout" at bounding box center [556, 418] width 58 height 10
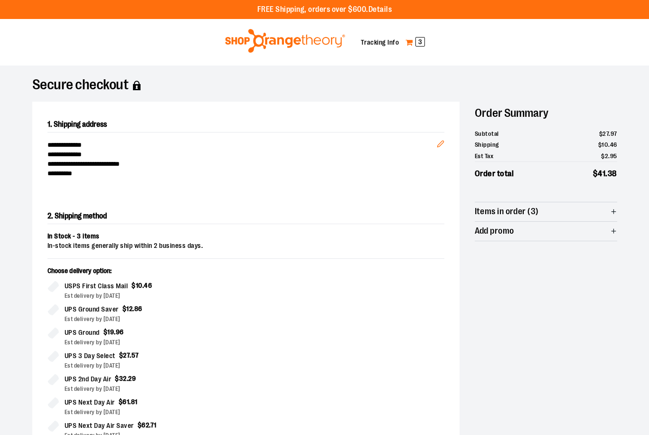
click at [417, 42] on span "3" at bounding box center [419, 41] width 9 height 9
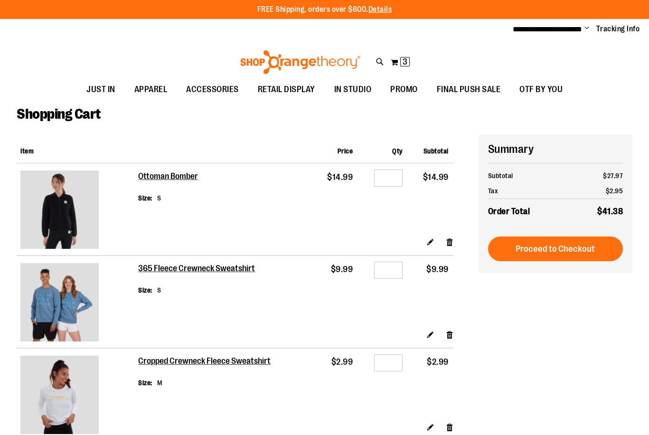
click at [68, 387] on img at bounding box center [59, 395] width 78 height 78
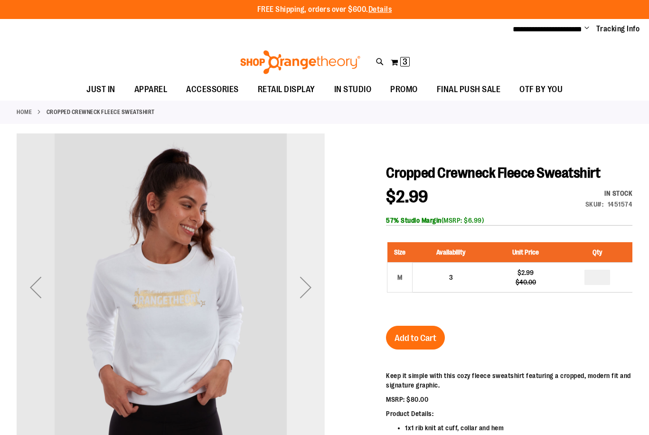
click at [310, 290] on div "Next" at bounding box center [306, 287] width 38 height 38
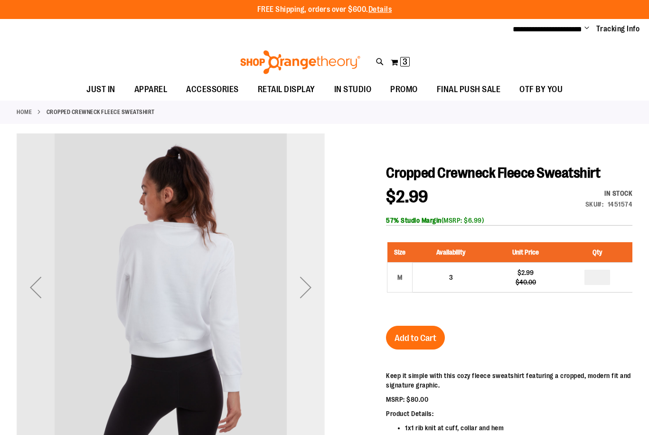
click at [300, 287] on div "Next" at bounding box center [306, 287] width 38 height 38
